Goal: Check status: Check status

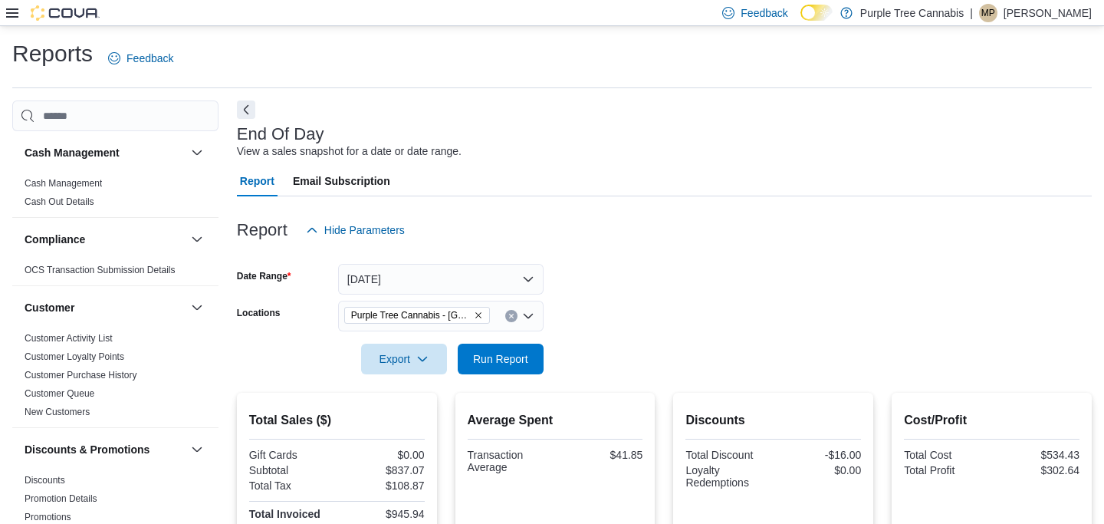
scroll to position [12, 0]
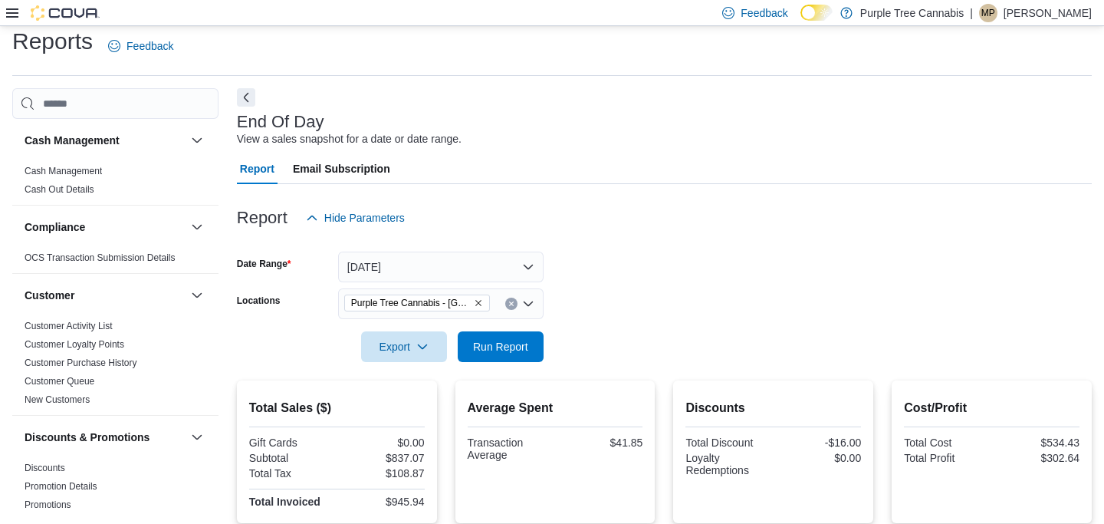
click at [240, 90] on button "Next" at bounding box center [246, 97] width 18 height 18
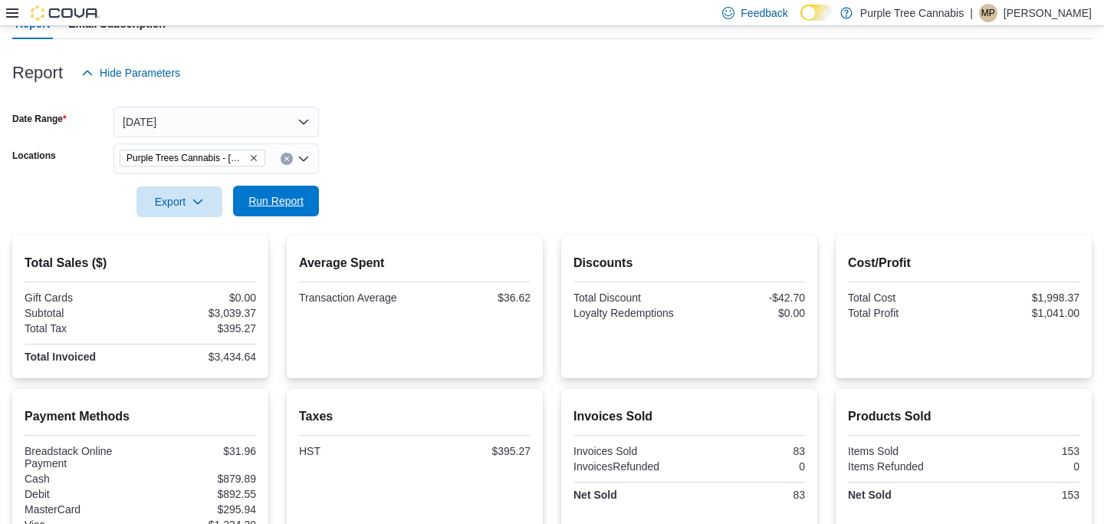
scroll to position [157, 0]
click at [259, 202] on span "Run Report" at bounding box center [275, 200] width 55 height 15
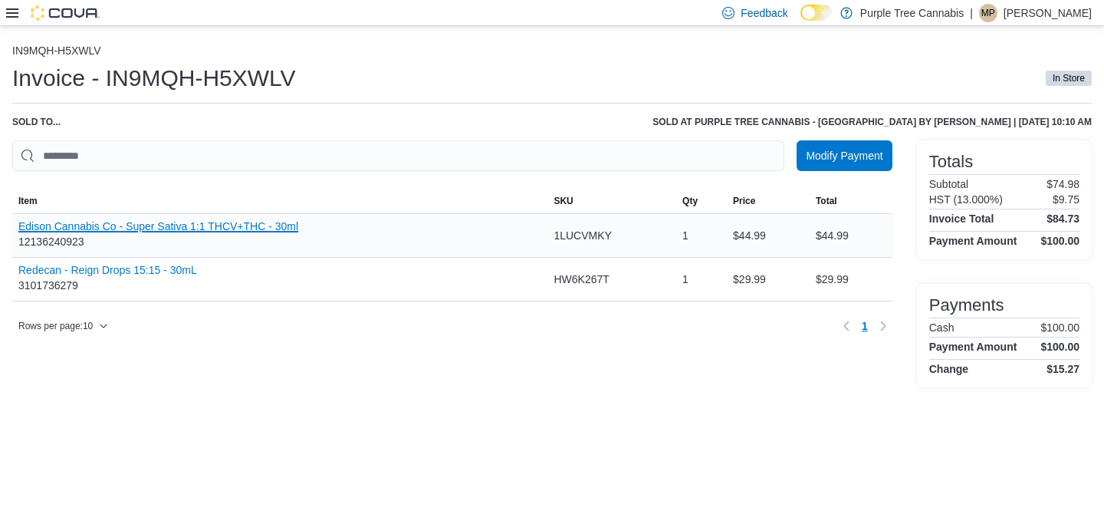
click at [232, 232] on button "Edison Cannabis Co - Super Sativa 1:1 THCV+THC - 30ml" at bounding box center [158, 226] width 280 height 12
click at [175, 276] on button "Redecan - Reign Drops 15:15 - 30mL" at bounding box center [107, 270] width 179 height 12
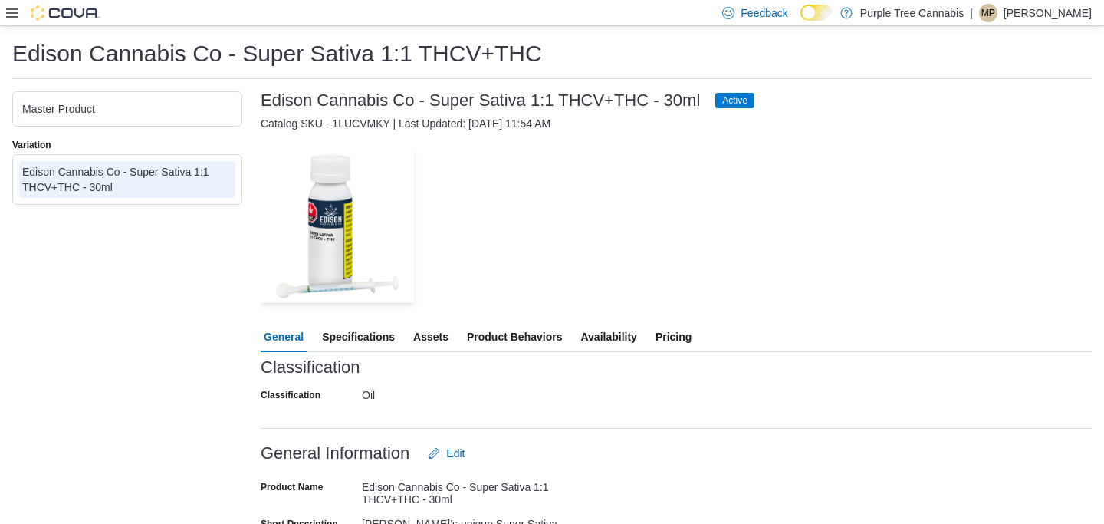
click at [626, 337] on span "Availability" at bounding box center [608, 336] width 56 height 31
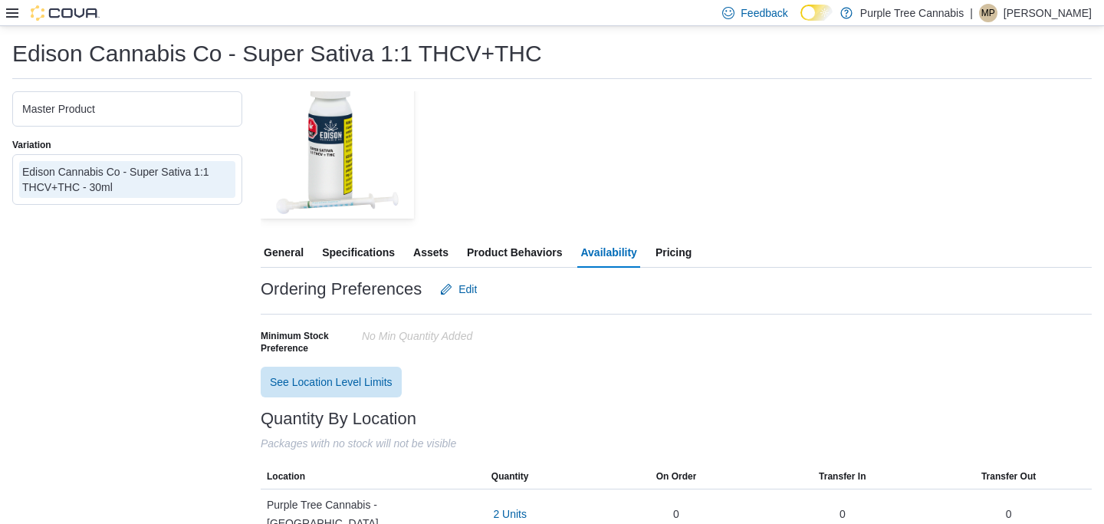
scroll to position [77, 0]
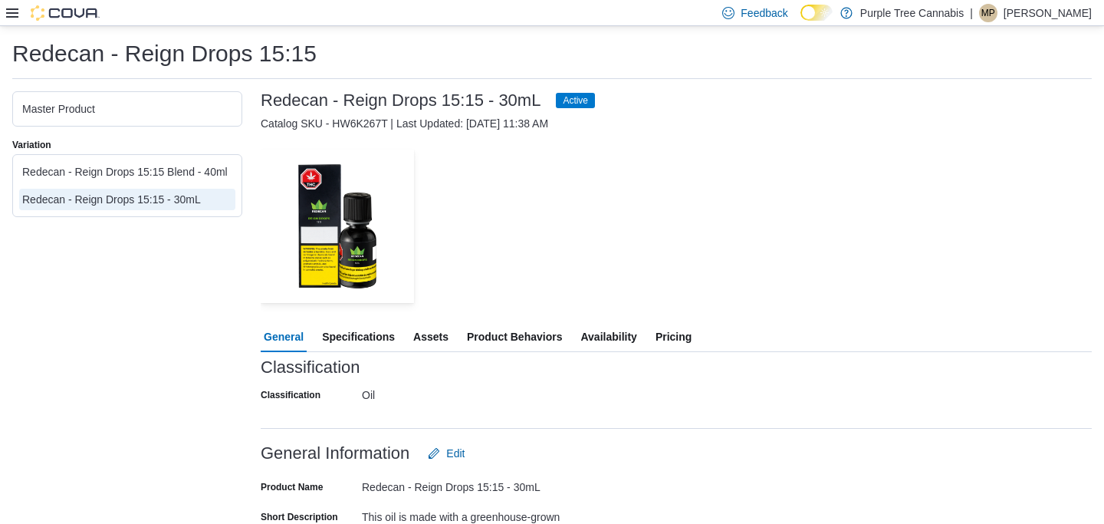
click at [611, 333] on span "Availability" at bounding box center [608, 336] width 56 height 31
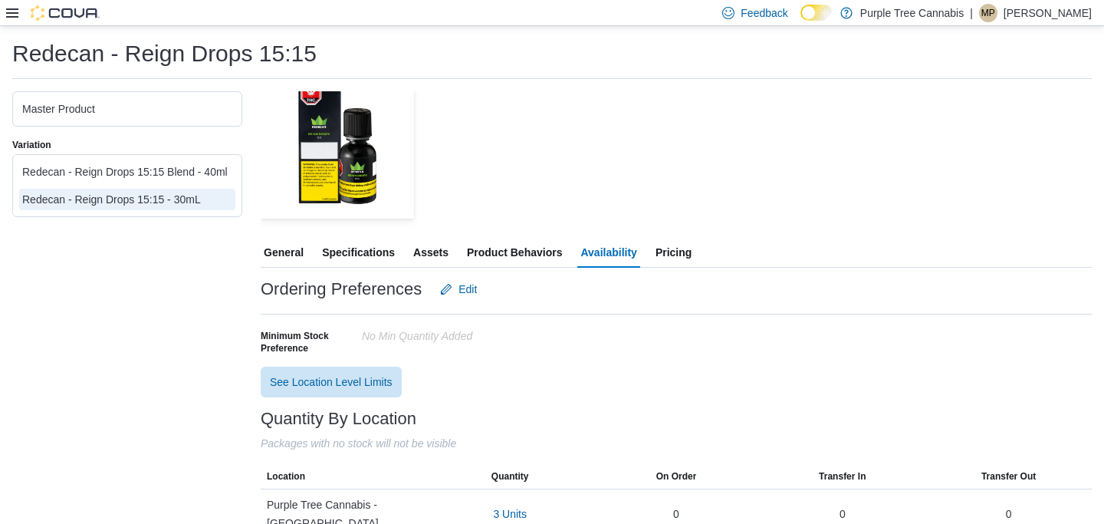
scroll to position [77, 0]
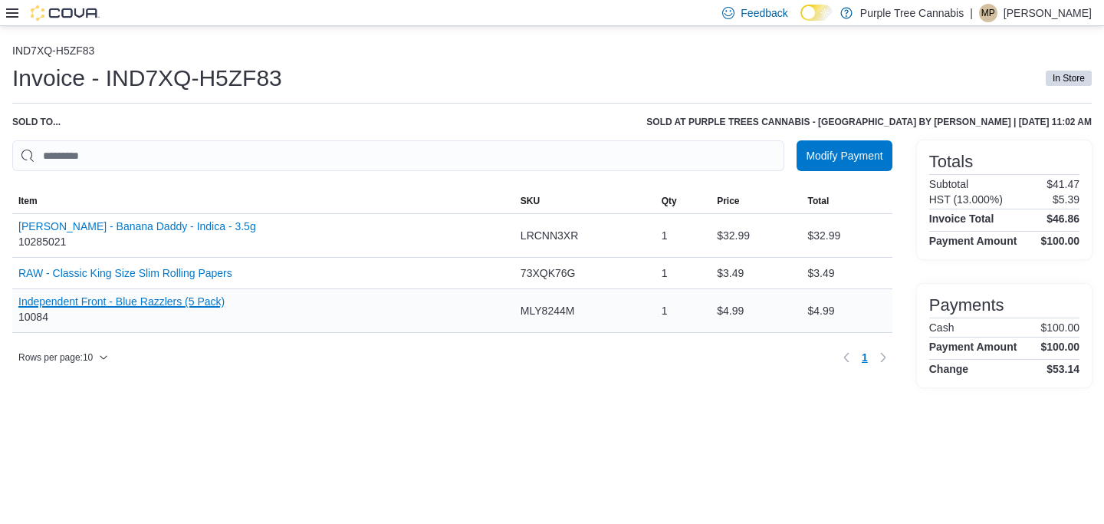
click at [199, 304] on button "Independent Front - Blue Razzlers (5 Pack)" at bounding box center [121, 301] width 206 height 12
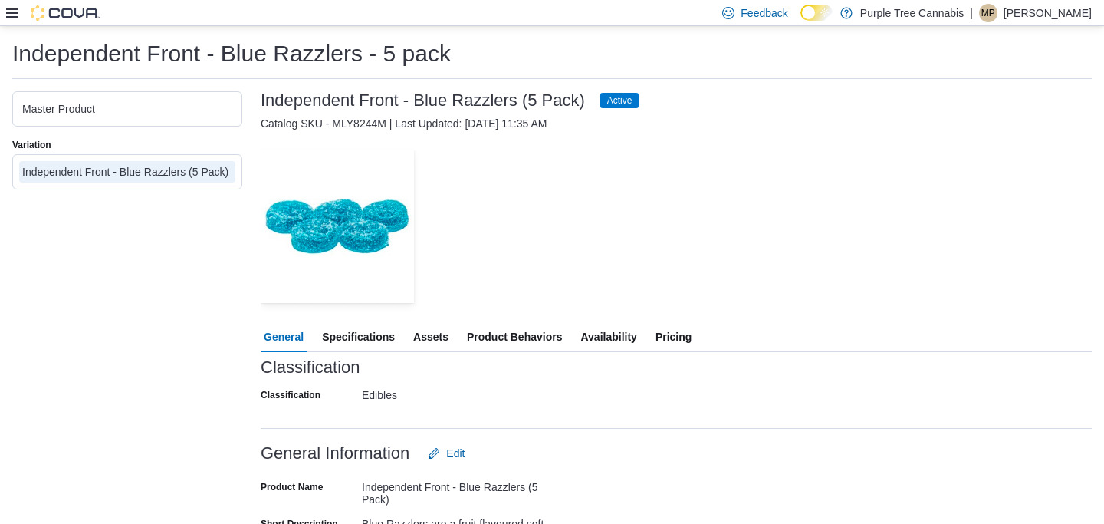
click at [619, 335] on span "Availability" at bounding box center [608, 336] width 56 height 31
